Goal: Find specific page/section: Find specific page/section

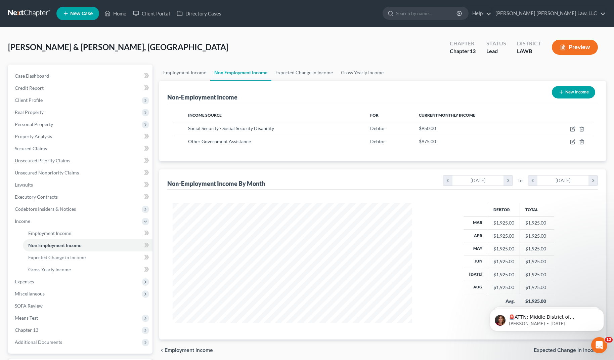
scroll to position [121, 253]
click at [45, 10] on link at bounding box center [29, 13] width 43 height 12
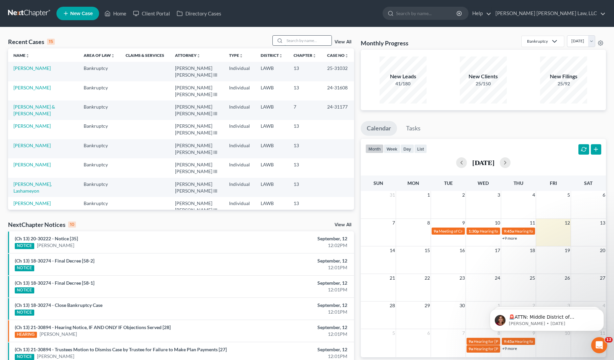
click at [299, 39] on input "search" at bounding box center [308, 41] width 47 height 10
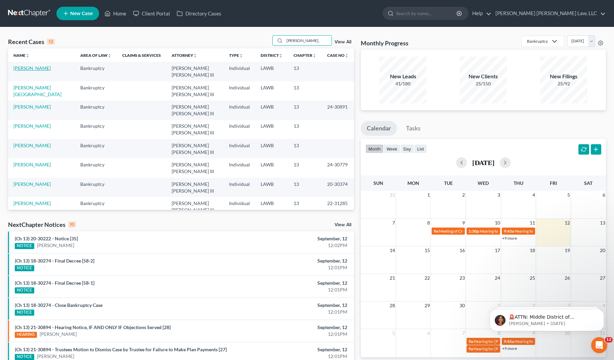
type input "perkins,"
click at [26, 69] on link "Perkins, Christine" at bounding box center [31, 68] width 37 height 6
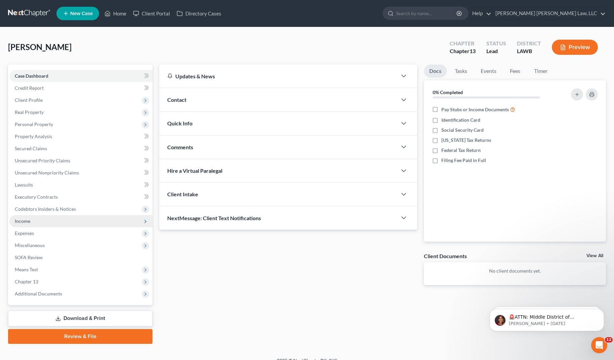
click at [47, 223] on span "Income" at bounding box center [80, 221] width 143 height 12
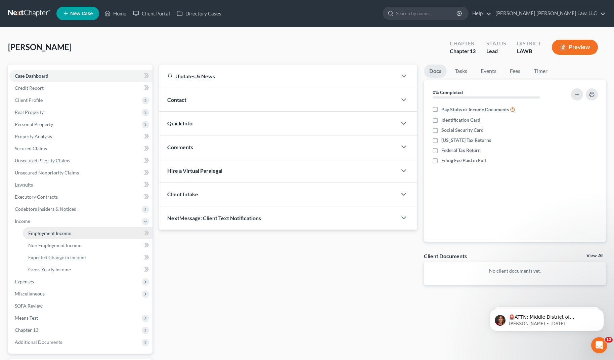
click at [49, 232] on span "Employment Income" at bounding box center [49, 233] width 43 height 6
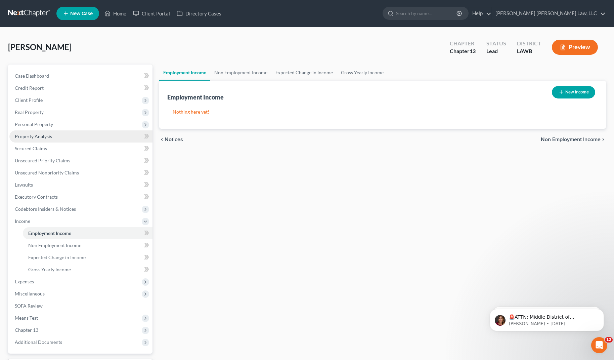
click at [43, 133] on span "Property Analysis" at bounding box center [33, 136] width 37 height 6
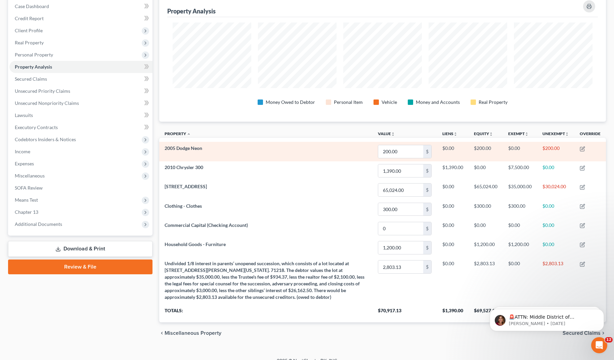
scroll to position [79, 0]
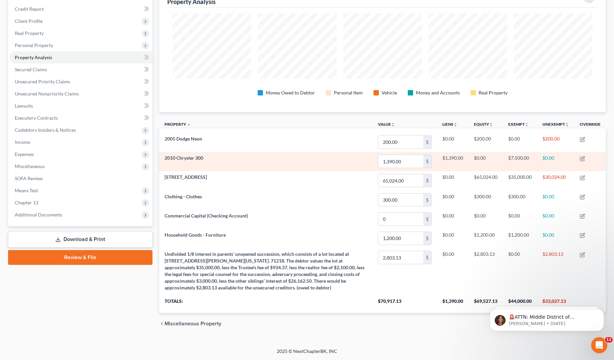
click at [325, 159] on td "2010 Chrysler 300" at bounding box center [265, 161] width 213 height 19
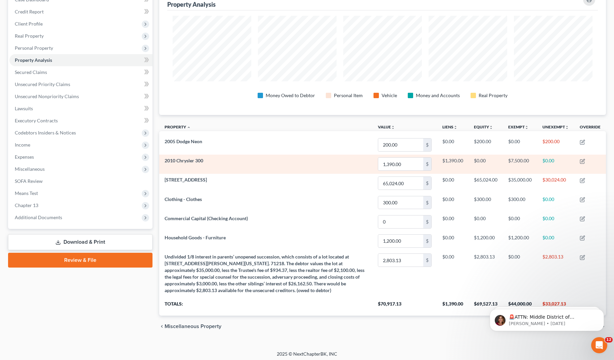
scroll to position [75, 0]
